Goal: Information Seeking & Learning: Compare options

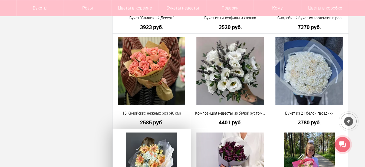
scroll to position [746, 0]
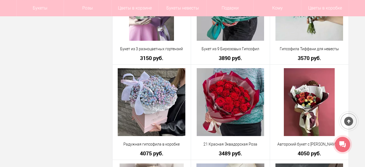
scroll to position [940, 0]
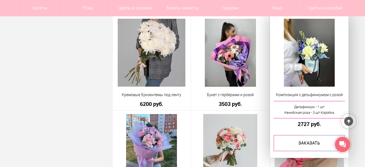
scroll to position [1022, 0]
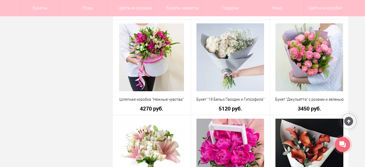
scroll to position [774, 0]
